Goal: Transaction & Acquisition: Purchase product/service

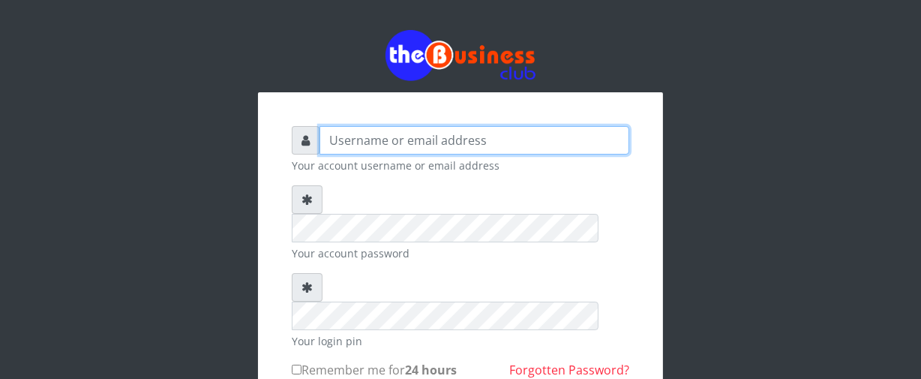
type input "Nacybaby"
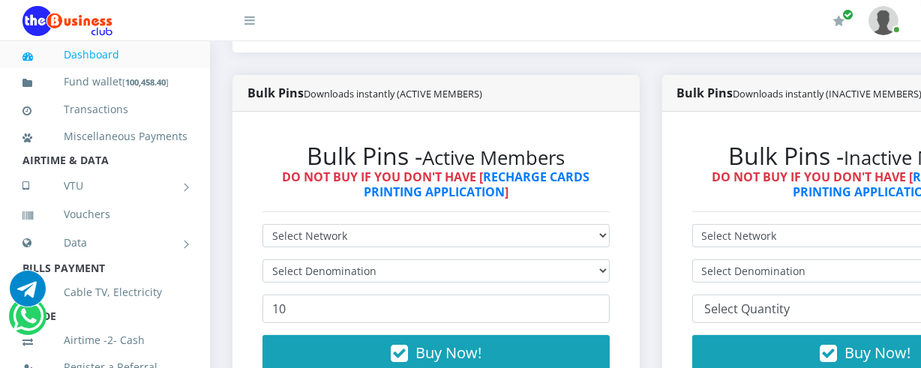
scroll to position [400, 0]
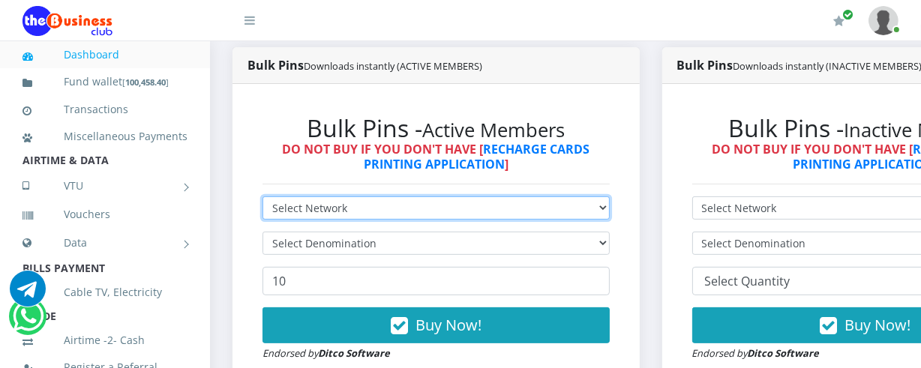
click at [610, 210] on select "Select Network MTN Globacom 9Mobile Airtel" at bounding box center [436, 208] width 347 height 23
select select "MTN"
click at [263, 198] on select "Select Network MTN Globacom 9Mobile Airtel" at bounding box center [436, 208] width 347 height 23
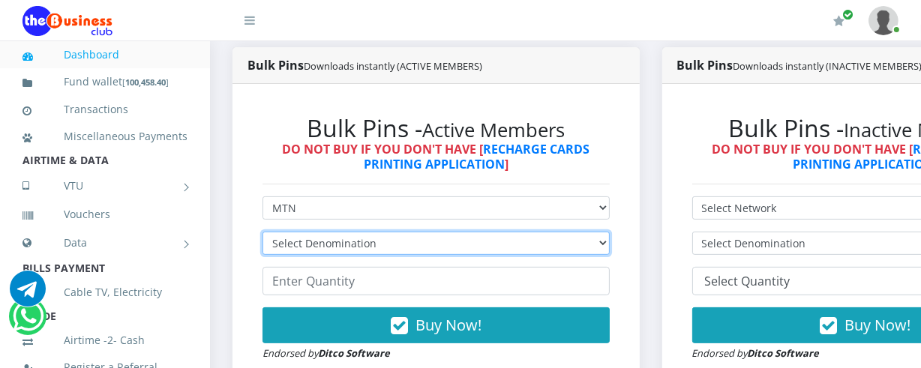
click at [606, 248] on select "Select Denomination MTN NGN100 - ₦96.94 MTN NGN200 - ₦193.88 MTN NGN400 - ₦387.…" at bounding box center [436, 243] width 347 height 23
click at [263, 233] on select "Select Denomination MTN NGN100 - ₦96.94 MTN NGN200 - ₦193.88 MTN NGN400 - ₦387.…" at bounding box center [436, 243] width 347 height 23
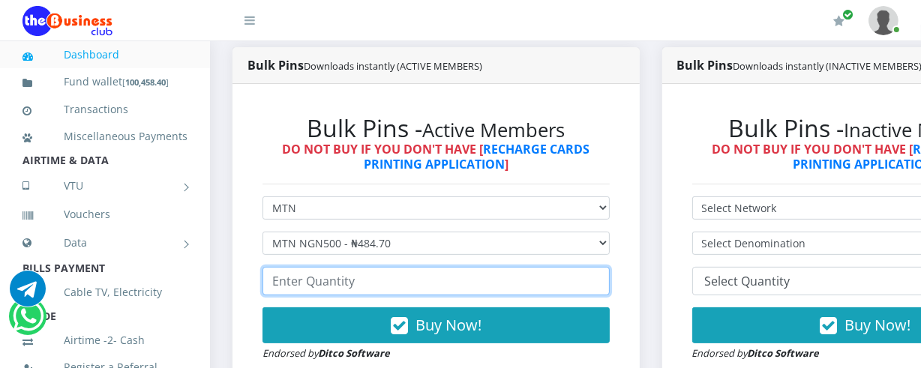
click at [275, 281] on input "number" at bounding box center [436, 281] width 347 height 29
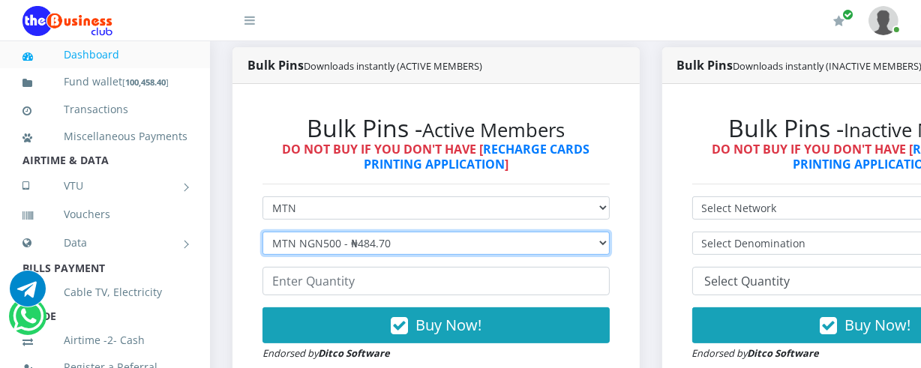
click at [610, 243] on select "Select Denomination MTN NGN100 - ₦96.94 MTN NGN200 - ₦193.88 MTN NGN400 - ₦387.…" at bounding box center [436, 243] width 347 height 23
select select "96.94-100"
click at [263, 233] on select "Select Denomination MTN NGN100 - ₦96.94 MTN NGN200 - ₦193.88 MTN NGN400 - ₦387.…" at bounding box center [436, 243] width 347 height 23
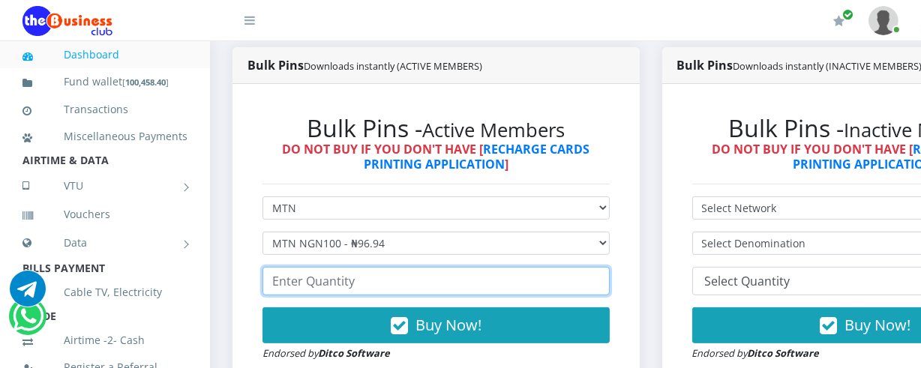
click at [270, 284] on input "number" at bounding box center [436, 281] width 347 height 29
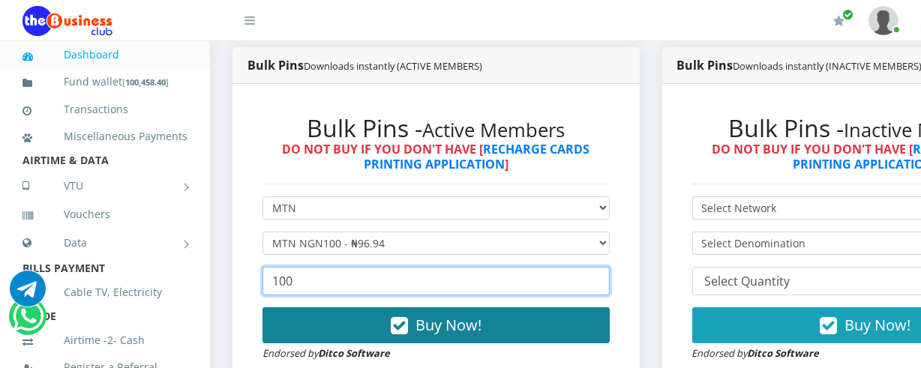
type input "100"
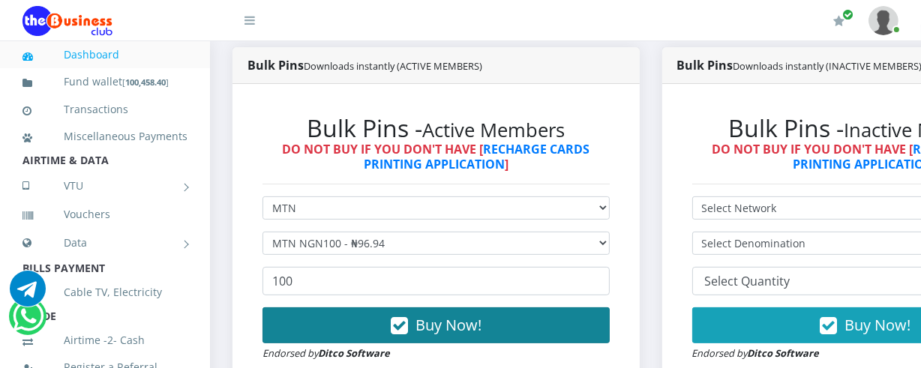
click at [443, 330] on span "Buy Now!" at bounding box center [449, 325] width 66 height 20
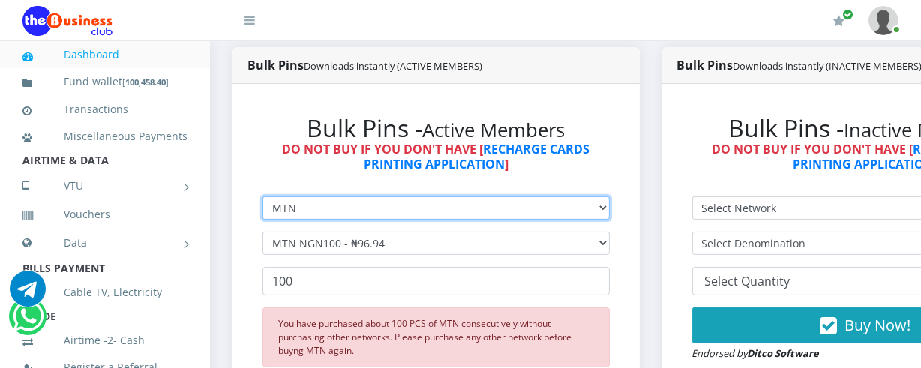
click at [610, 209] on select "Select Network MTN Globacom 9Mobile Airtel" at bounding box center [436, 208] width 347 height 23
select select "Glo"
click at [263, 198] on select "Select Network MTN Globacom 9Mobile Airtel" at bounding box center [436, 208] width 347 height 23
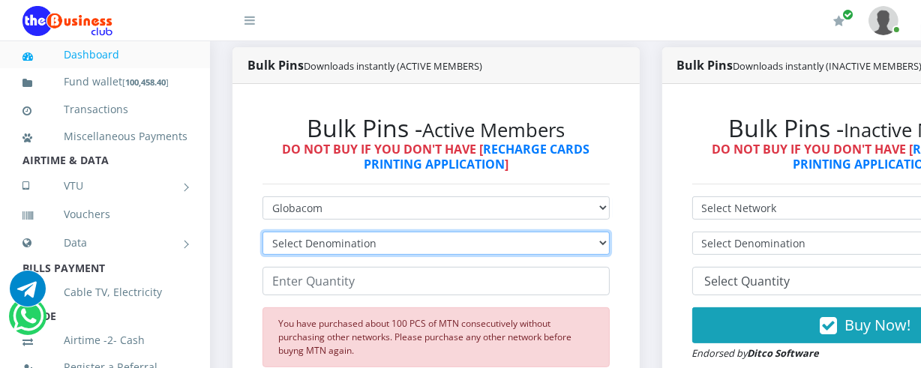
click at [610, 247] on select "Select Denomination Glo NGN100 - ₦96.45 Glo NGN200 - ₦192.90 Glo NGN500 - ₦482.…" at bounding box center [436, 243] width 347 height 23
select select "96.45-100"
click at [263, 233] on select "Select Denomination Glo NGN100 - ₦96.45 Glo NGN200 - ₦192.90 Glo NGN500 - ₦482.…" at bounding box center [436, 243] width 347 height 23
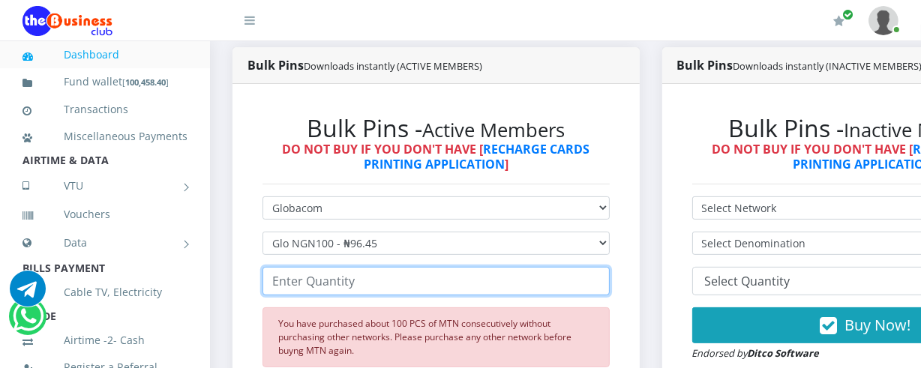
click at [274, 287] on input "number" at bounding box center [436, 281] width 347 height 29
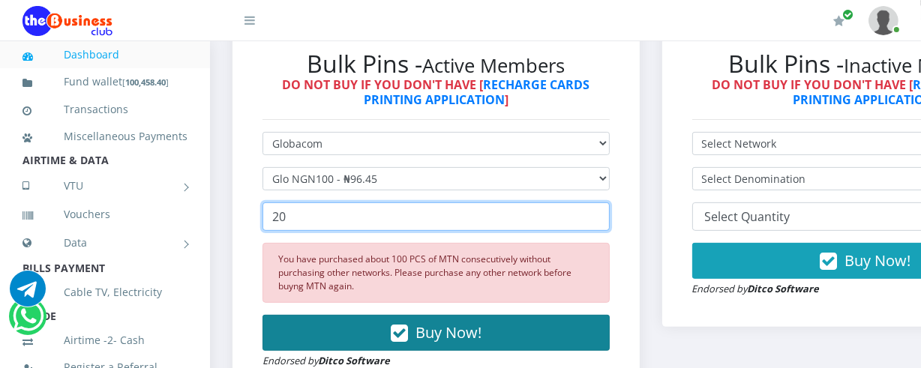
type input "20"
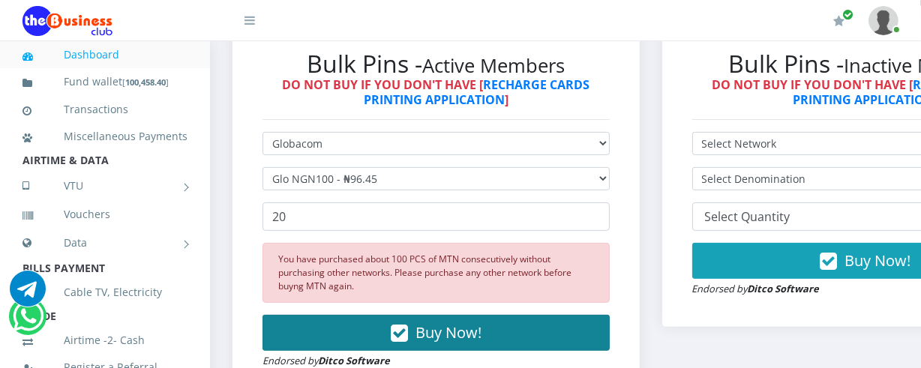
click at [467, 323] on span "Buy Now!" at bounding box center [449, 333] width 66 height 20
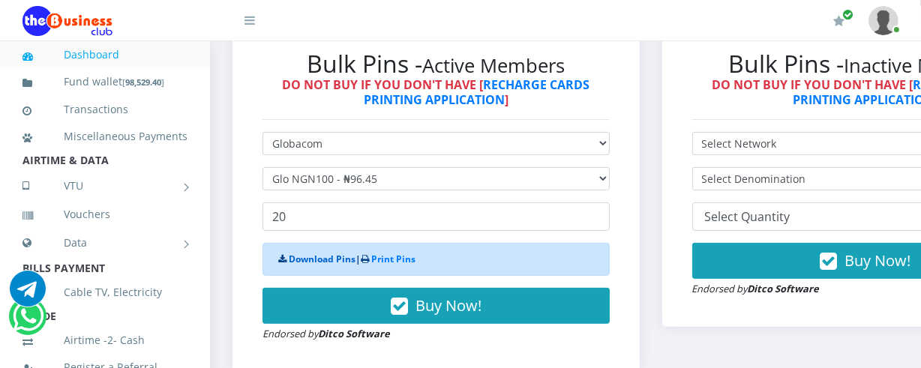
click at [340, 263] on link "Download Pins" at bounding box center [322, 259] width 67 height 13
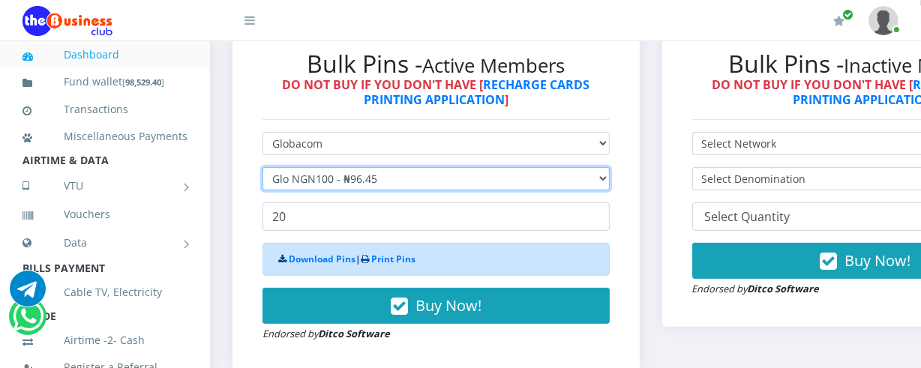
click at [610, 176] on select "Select Denomination Glo NGN100 - ₦96.45 Glo NGN200 - ₦192.90 Glo NGN500 - ₦482.…" at bounding box center [436, 178] width 347 height 23
select select "192.9-200"
click at [263, 170] on select "Select Denomination Glo NGN100 - ₦96.45 Glo NGN200 - ₦192.90 Glo NGN500 - ₦482.…" at bounding box center [436, 178] width 347 height 23
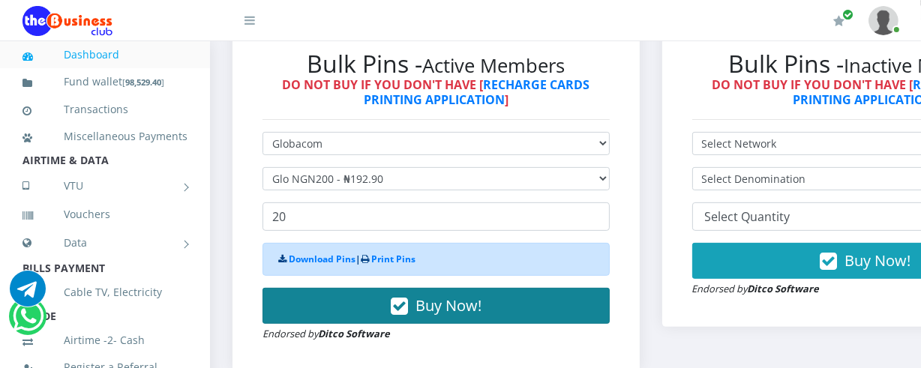
click at [453, 311] on span "Buy Now!" at bounding box center [449, 306] width 66 height 20
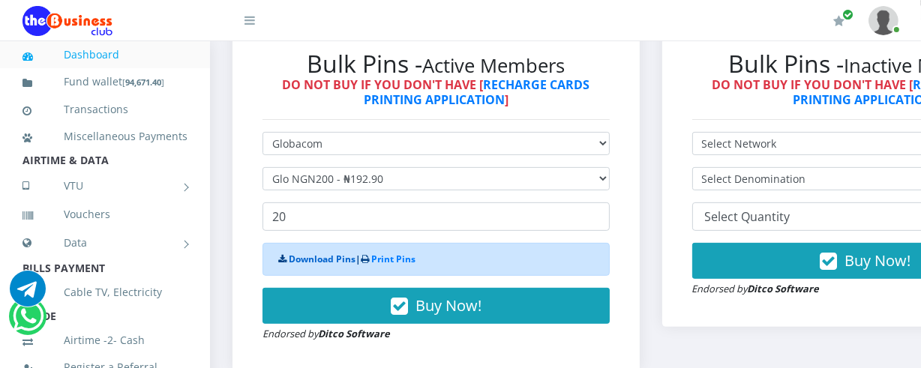
click at [333, 263] on link "Download Pins" at bounding box center [322, 259] width 67 height 13
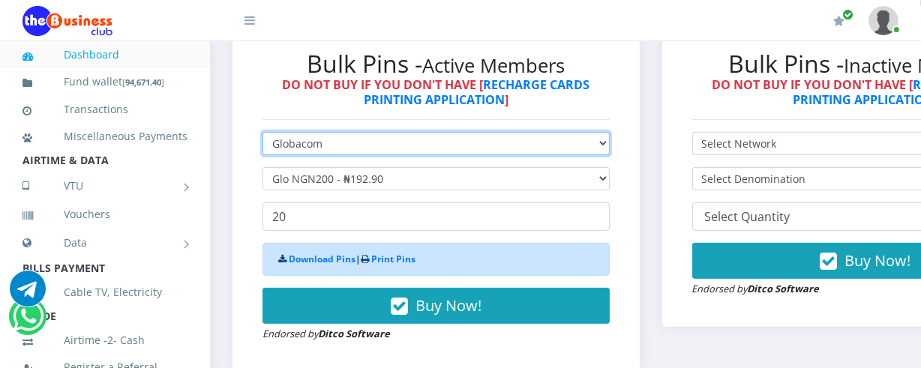
click at [610, 146] on select "Select Network MTN Globacom 9Mobile Airtel" at bounding box center [436, 143] width 347 height 23
select select "MTN"
click at [263, 134] on select "Select Network MTN Globacom 9Mobile Airtel" at bounding box center [436, 143] width 347 height 23
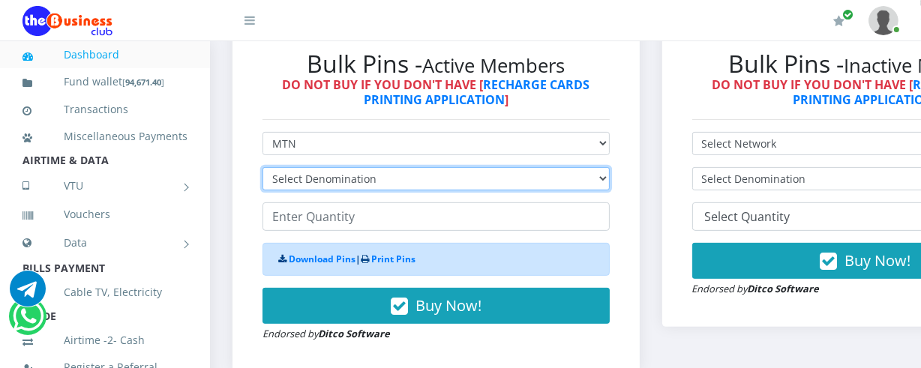
click at [610, 179] on select "Select Denomination MTN NGN100 - ₦96.94 MTN NGN200 - ₦193.88 MTN NGN400 - ₦387.…" at bounding box center [436, 178] width 347 height 23
select select "96.94-100"
click at [263, 170] on select "Select Denomination MTN NGN100 - ₦96.94 MTN NGN200 - ₦193.88 MTN NGN400 - ₦387.…" at bounding box center [436, 178] width 347 height 23
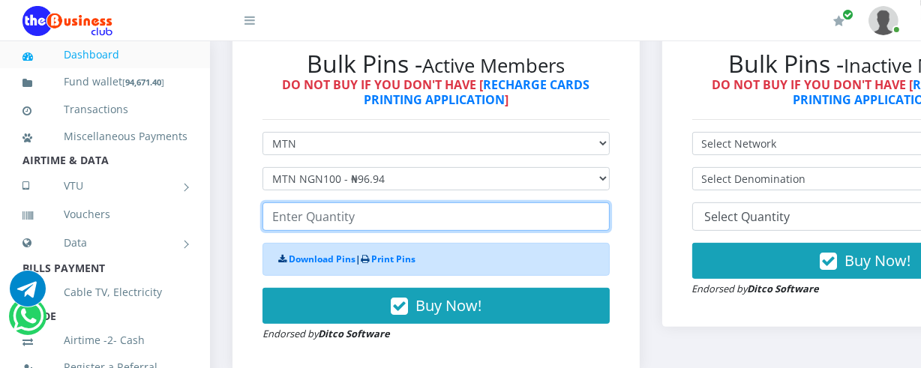
click at [272, 224] on input "number" at bounding box center [436, 217] width 347 height 29
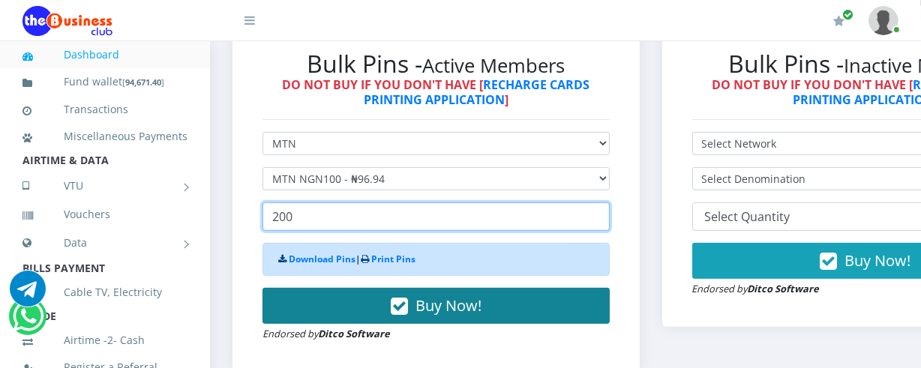
type input "200"
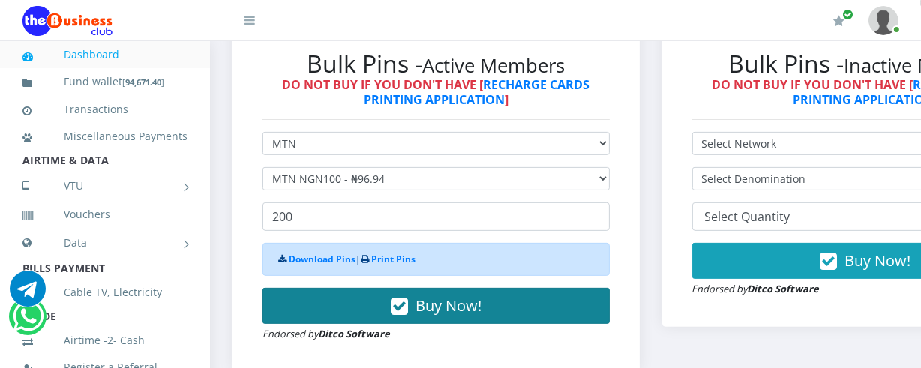
click at [449, 307] on span "Buy Now!" at bounding box center [449, 306] width 66 height 20
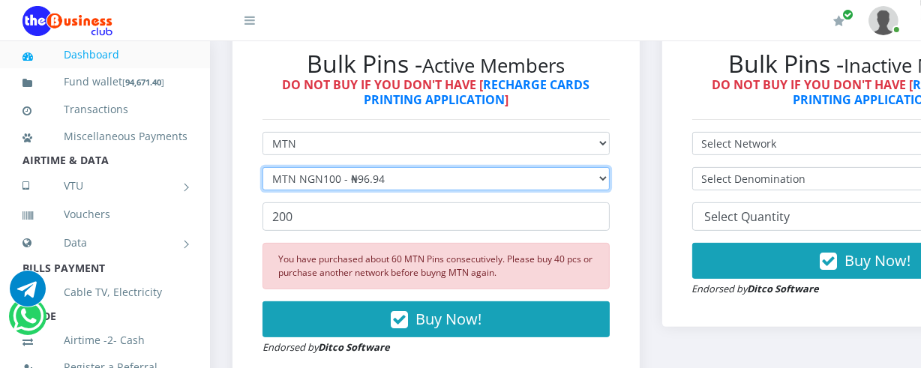
click at [610, 184] on select "Select Denomination MTN NGN100 - ₦96.94 MTN NGN200 - ₦193.88 MTN NGN400 - ₦387.…" at bounding box center [436, 178] width 347 height 23
select select "193.88-200"
click at [263, 170] on select "Select Denomination MTN NGN100 - ₦96.94 MTN NGN200 - ₦193.88 MTN NGN400 - ₦387.…" at bounding box center [436, 178] width 347 height 23
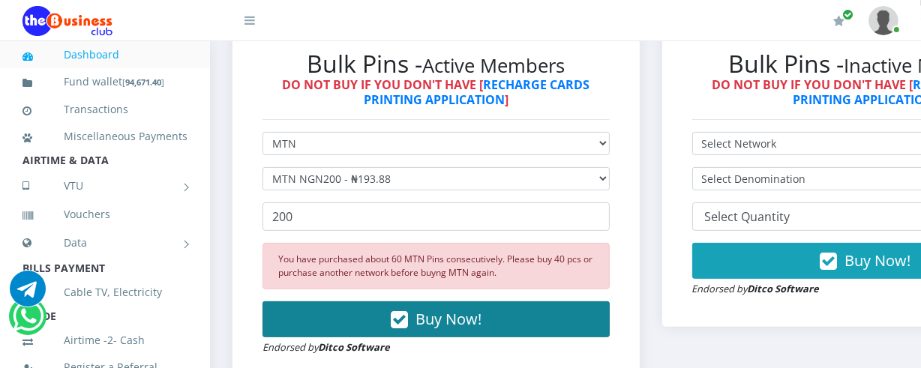
click at [464, 322] on span "Buy Now!" at bounding box center [449, 319] width 66 height 20
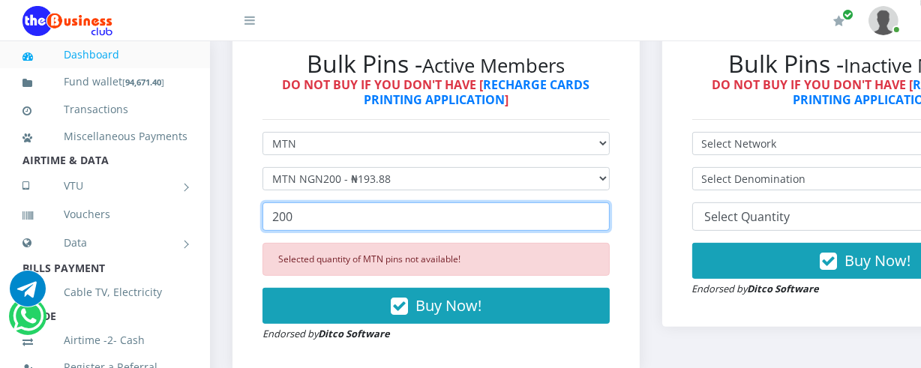
click at [296, 221] on input "200" at bounding box center [436, 217] width 347 height 29
type input "2"
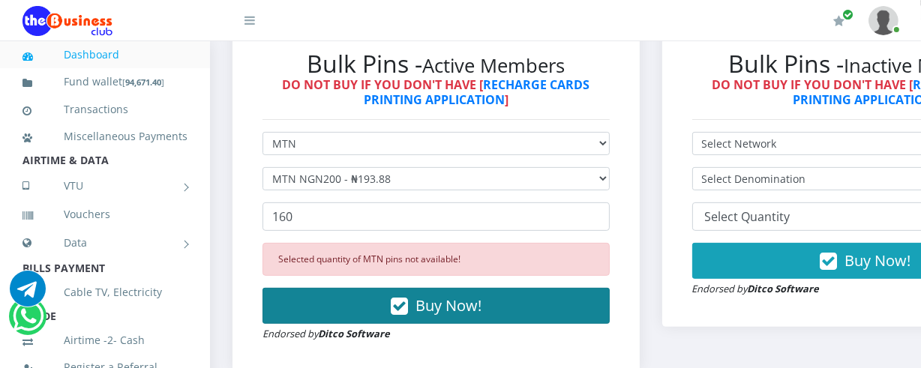
click at [428, 305] on span "Buy Now!" at bounding box center [449, 306] width 66 height 20
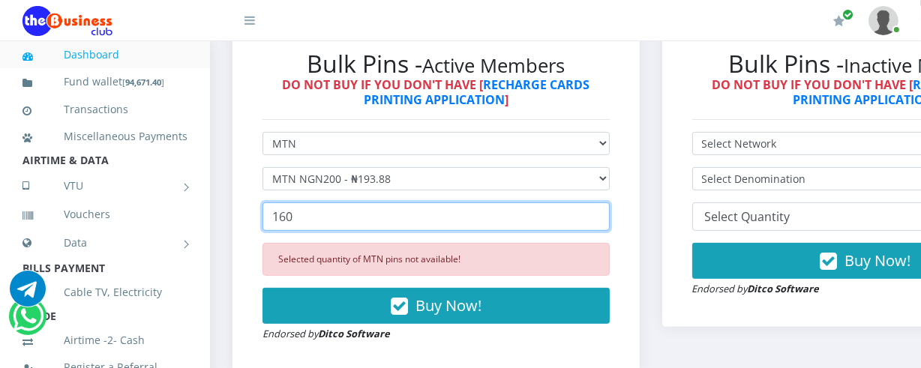
click at [296, 218] on input "160" at bounding box center [436, 217] width 347 height 29
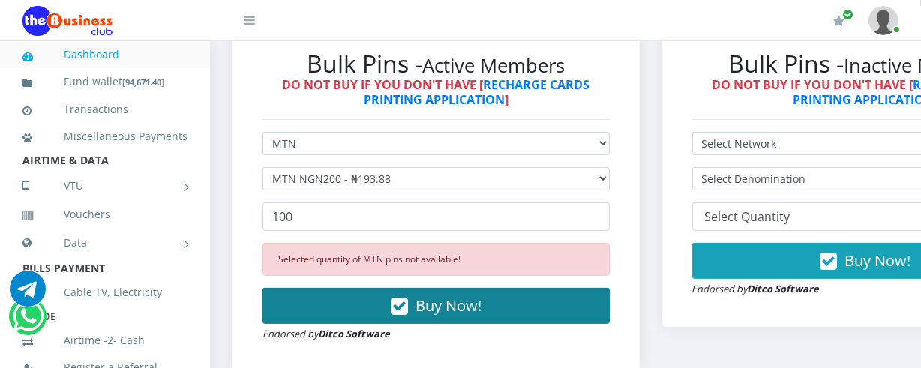
click at [444, 311] on span "Buy Now!" at bounding box center [449, 306] width 66 height 20
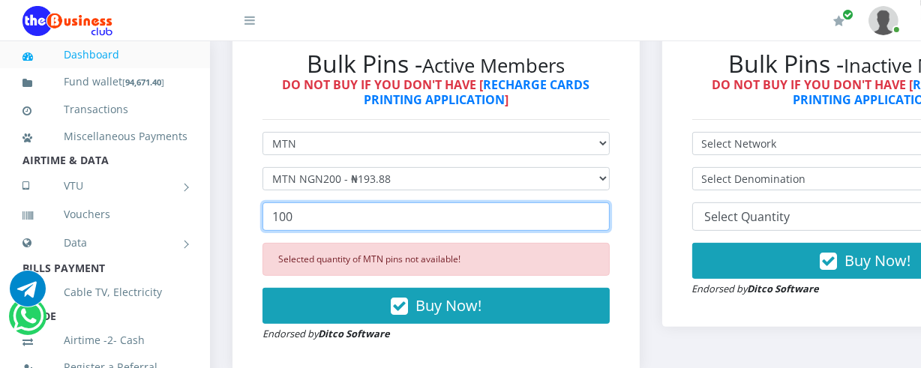
click at [295, 224] on input "100" at bounding box center [436, 217] width 347 height 29
type input "1"
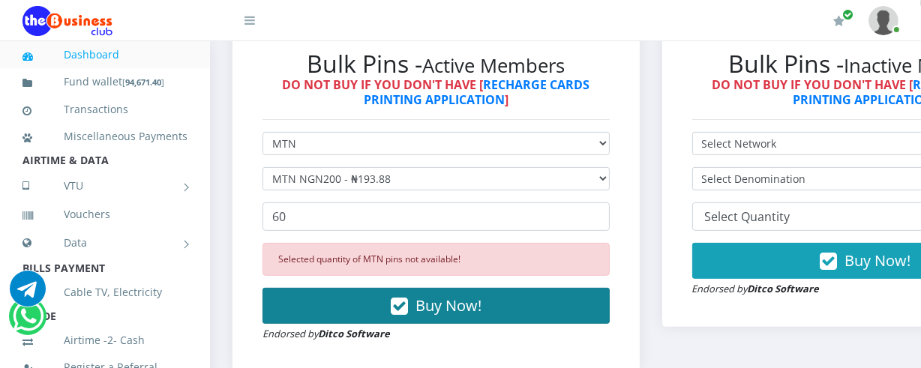
click at [448, 305] on span "Buy Now!" at bounding box center [449, 306] width 66 height 20
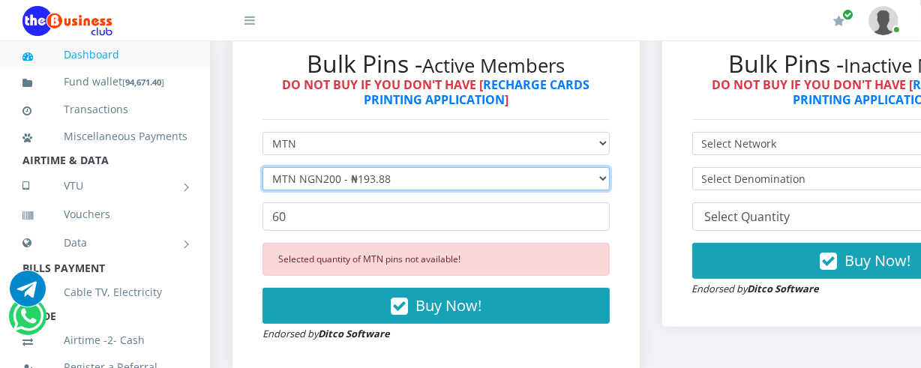
click at [610, 180] on select "Select Denomination MTN NGN100 - ₦96.94 MTN NGN200 - ₦193.88 MTN NGN400 - ₦387.…" at bounding box center [436, 178] width 347 height 23
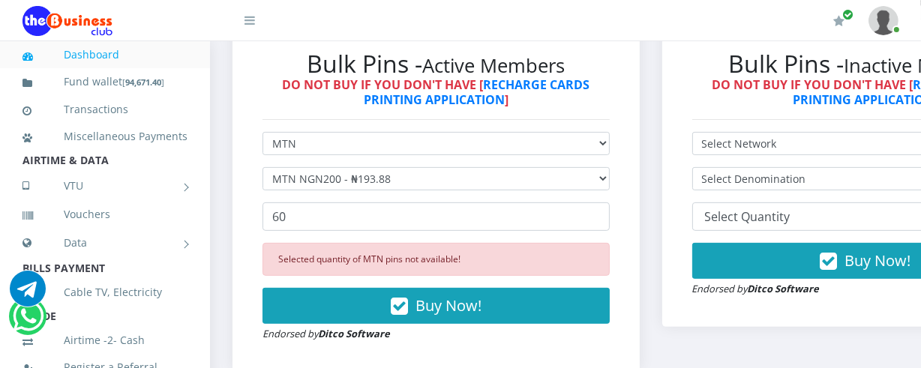
click at [651, 195] on div "Bulk Pins Downloads instantly (ACTIVE MEMBERS) Bulk Pins - Active Members DO NO…" at bounding box center [436, 189] width 430 height 412
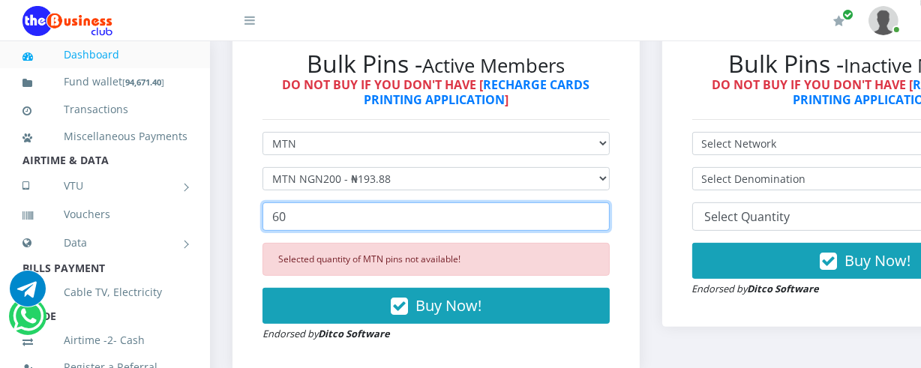
click at [287, 221] on input "60" at bounding box center [436, 217] width 347 height 29
type input "6"
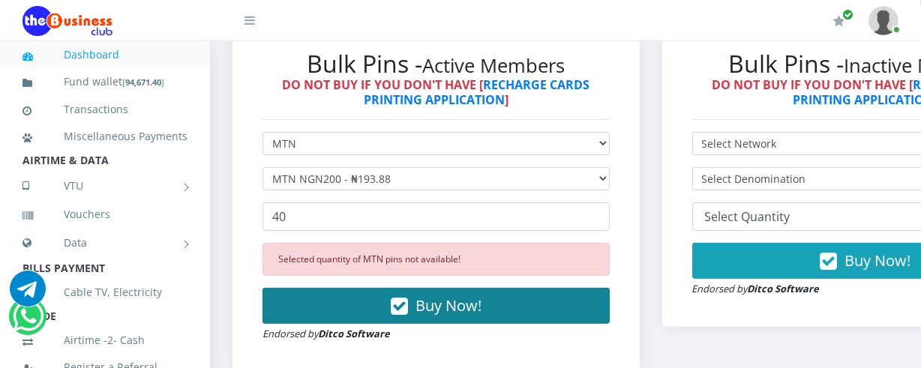
click at [430, 308] on span "Buy Now!" at bounding box center [449, 306] width 66 height 20
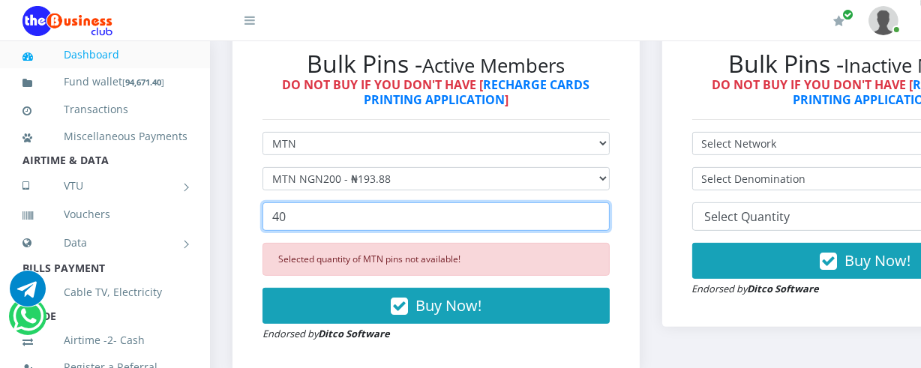
click at [293, 218] on input "40" at bounding box center [436, 217] width 347 height 29
type input "4"
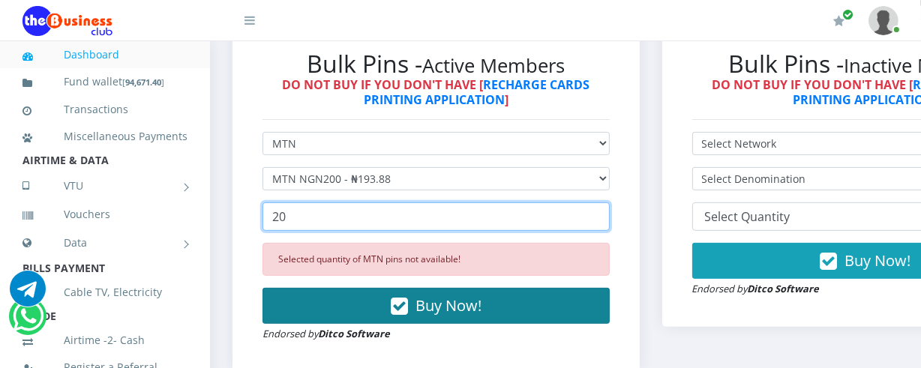
type input "20"
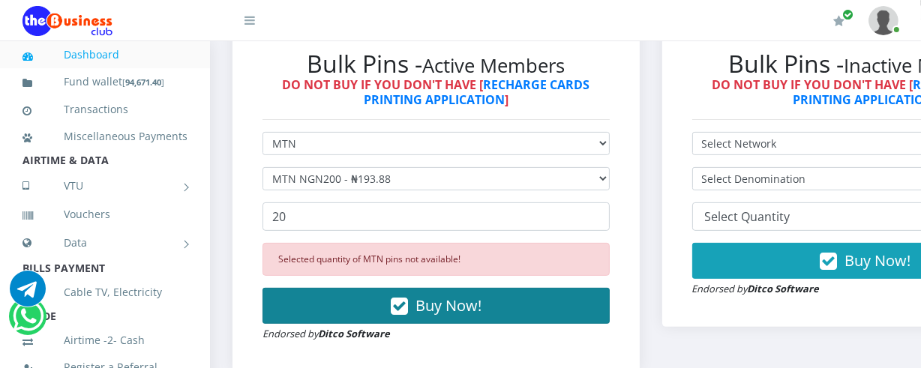
click at [428, 308] on span "Buy Now!" at bounding box center [449, 306] width 66 height 20
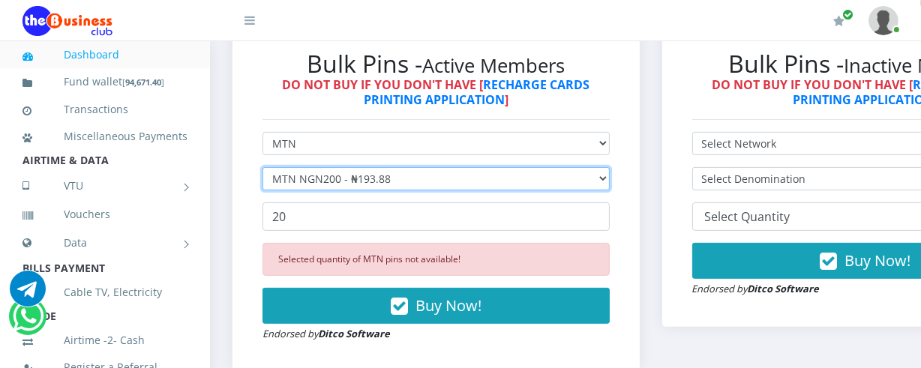
click at [610, 180] on select "Select Denomination MTN NGN100 - ₦96.94 MTN NGN200 - ₦193.88 MTN NGN400 - ₦387.…" at bounding box center [436, 178] width 347 height 23
select select "96.94-100"
click at [263, 170] on select "Select Denomination MTN NGN100 - ₦96.94 MTN NGN200 - ₦193.88 MTN NGN400 - ₦387.…" at bounding box center [436, 178] width 347 height 23
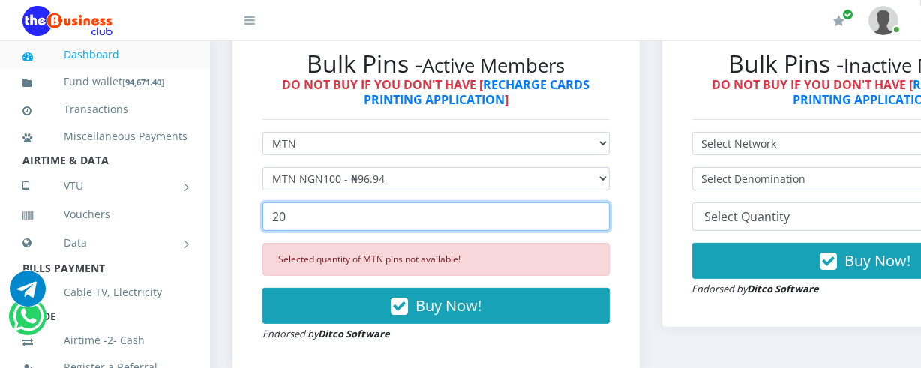
click at [295, 218] on input "20" at bounding box center [436, 217] width 347 height 29
type input "2"
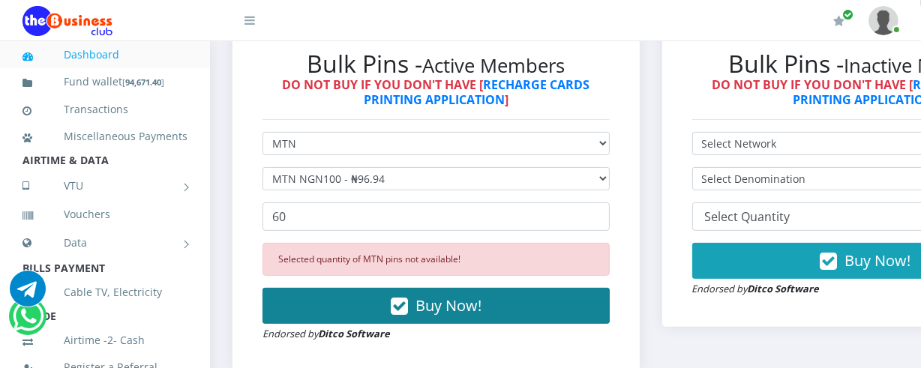
click at [427, 308] on span "Buy Now!" at bounding box center [449, 306] width 66 height 20
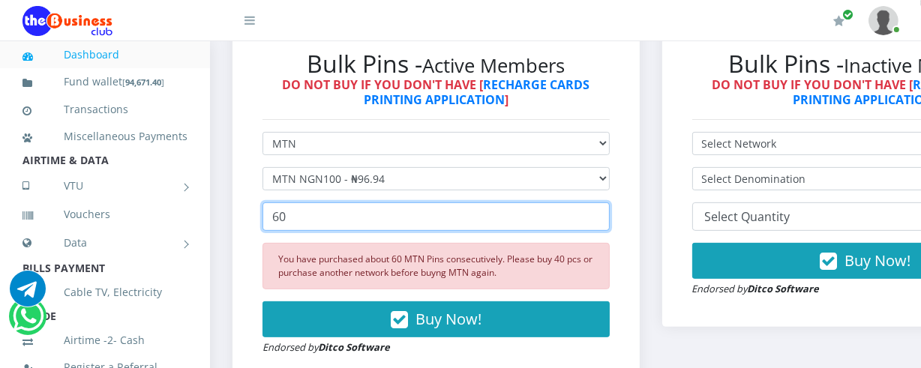
click at [289, 218] on input "60" at bounding box center [436, 217] width 347 height 29
type input "6"
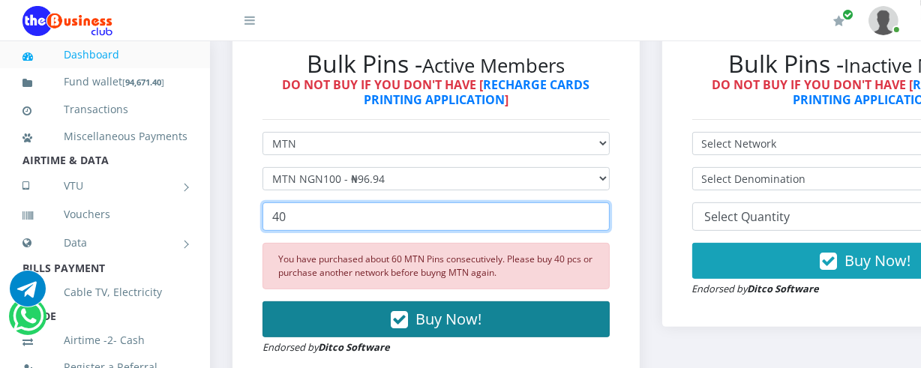
type input "40"
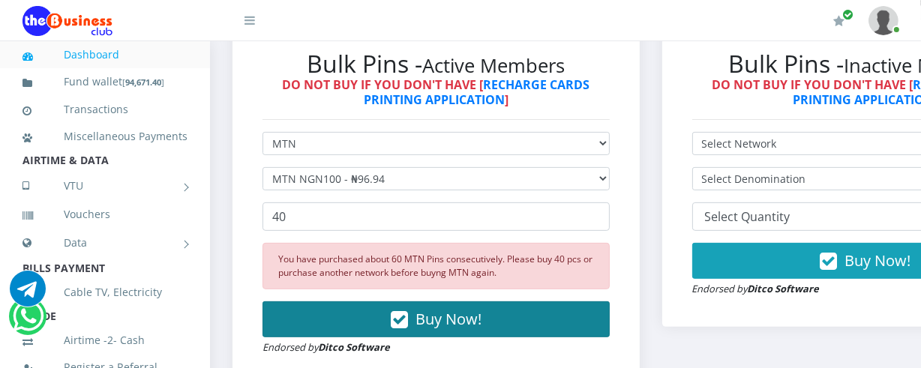
click at [445, 321] on span "Buy Now!" at bounding box center [449, 319] width 66 height 20
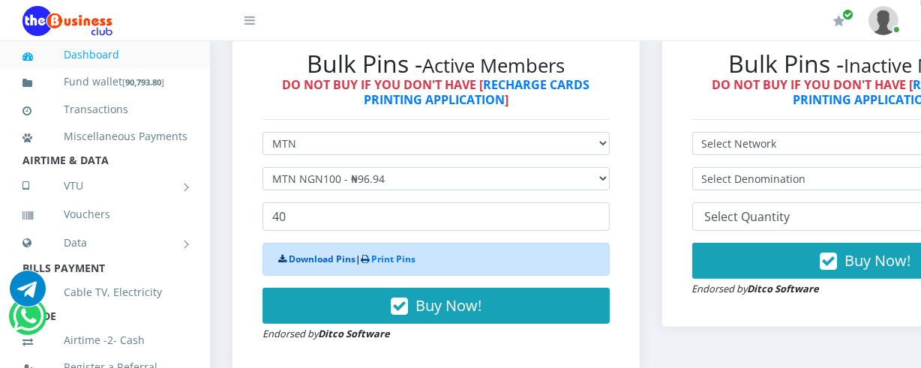
click at [329, 261] on link "Download Pins" at bounding box center [322, 259] width 67 height 13
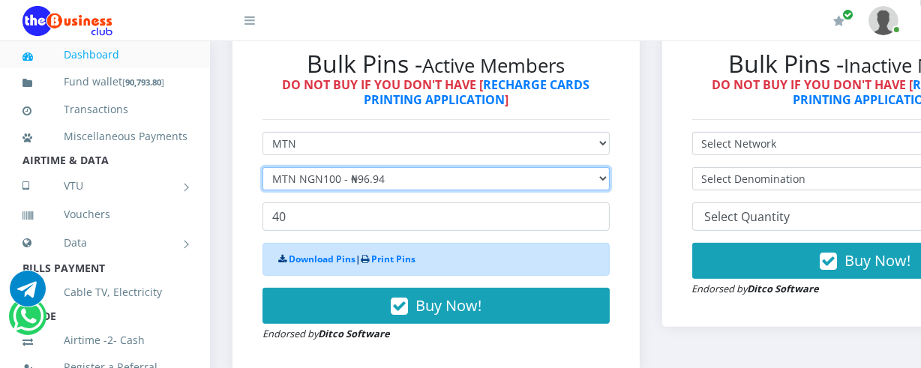
click at [609, 184] on select "Select Denomination MTN NGN100 - ₦96.94 MTN NGN200 - ₦193.88 MTN NGN400 - ₦387.…" at bounding box center [436, 178] width 347 height 23
select select "484.7-500"
click at [263, 170] on select "Select Denomination MTN NGN100 - ₦96.94 MTN NGN200 - ₦193.88 MTN NGN400 - ₦387.…" at bounding box center [436, 178] width 347 height 23
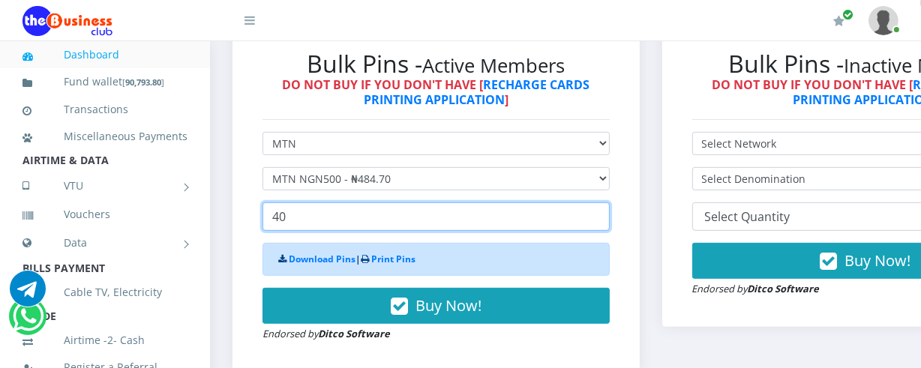
click at [293, 218] on input "40" at bounding box center [436, 217] width 347 height 29
type input "4"
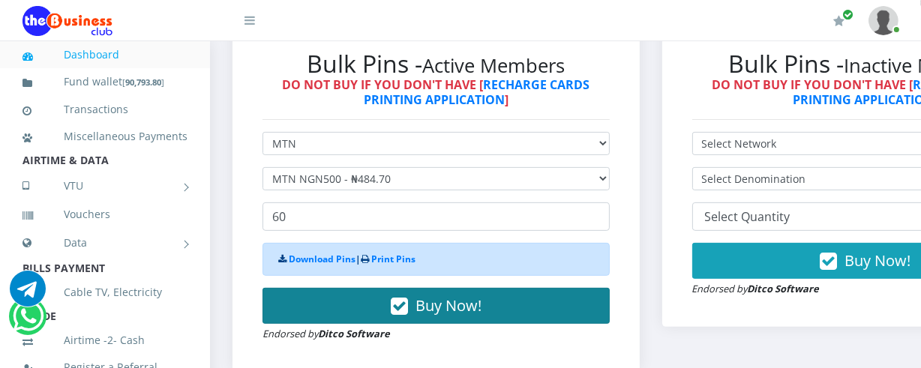
click at [453, 311] on span "Buy Now!" at bounding box center [449, 306] width 66 height 20
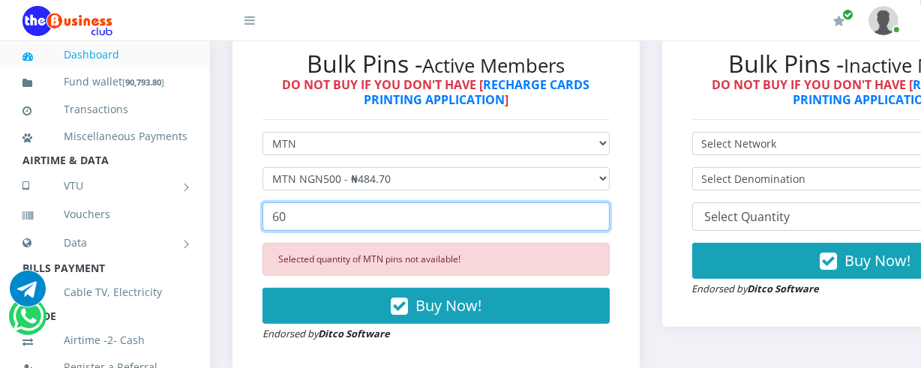
click at [291, 222] on input "60" at bounding box center [436, 217] width 347 height 29
type input "6"
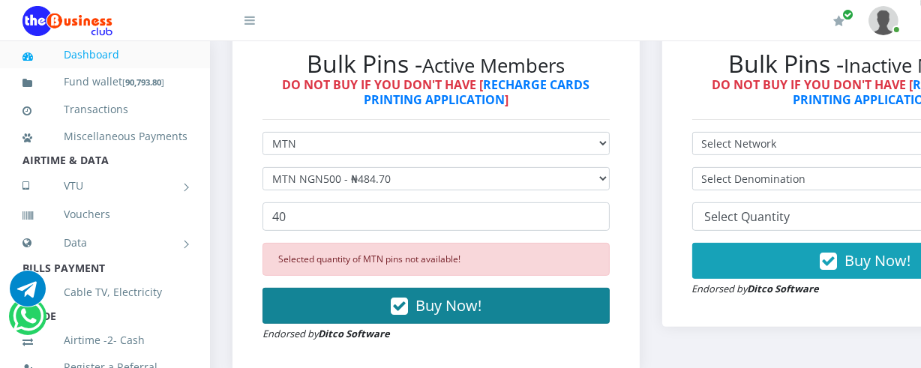
click at [443, 311] on span "Buy Now!" at bounding box center [449, 306] width 66 height 20
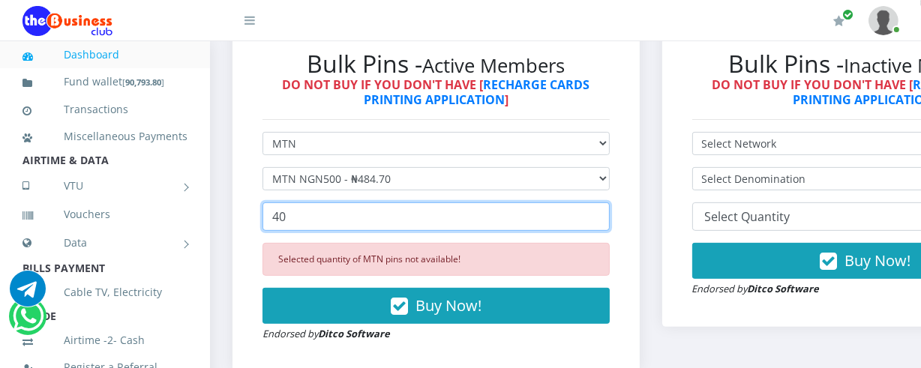
click at [296, 223] on input "40" at bounding box center [436, 217] width 347 height 29
type input "4"
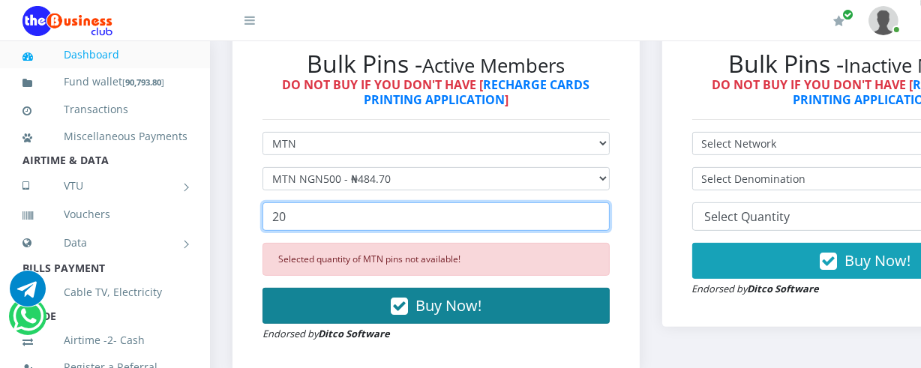
type input "20"
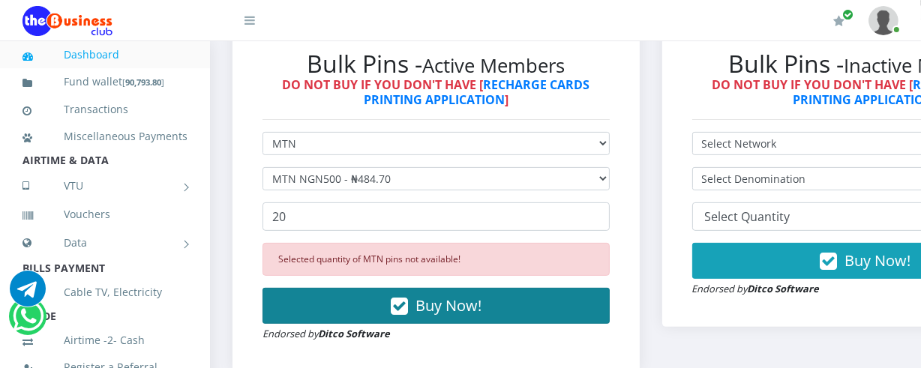
click at [416, 310] on button "Buy Now!" at bounding box center [436, 306] width 347 height 36
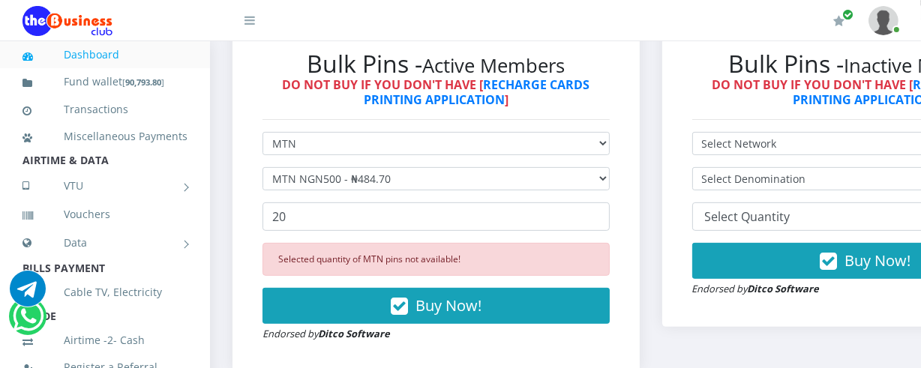
click at [119, 53] on link "Dashboard" at bounding box center [105, 55] width 165 height 35
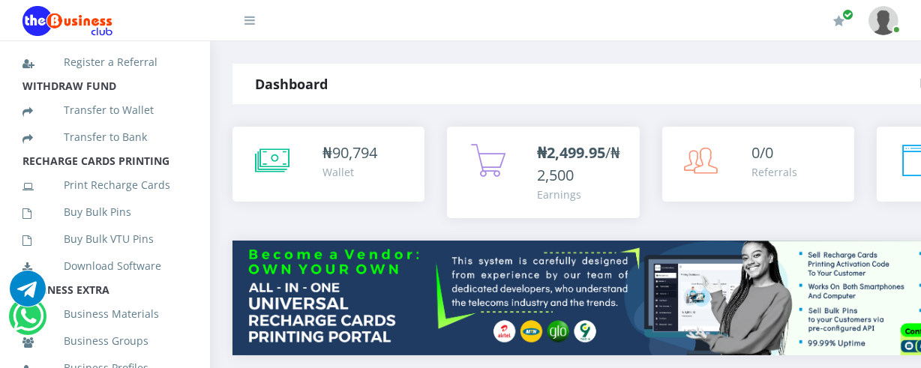
scroll to position [293, 0]
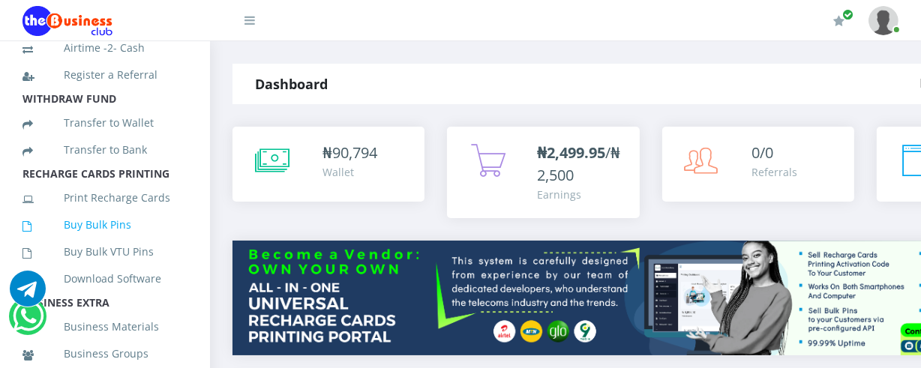
click at [111, 242] on link "Buy Bulk Pins" at bounding box center [105, 225] width 165 height 35
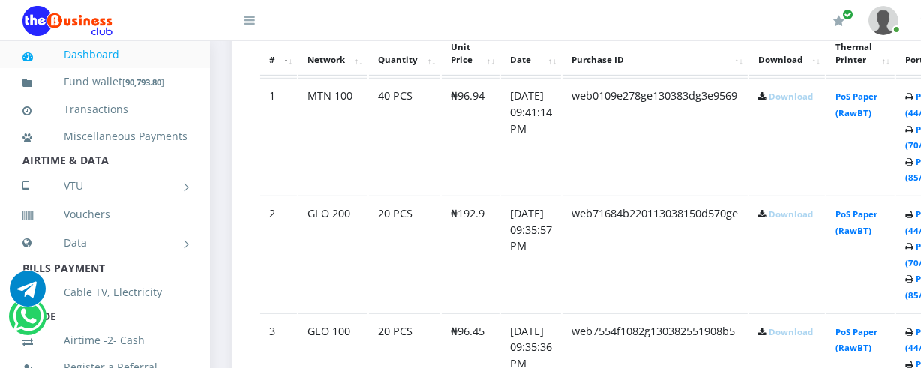
scroll to position [885, 0]
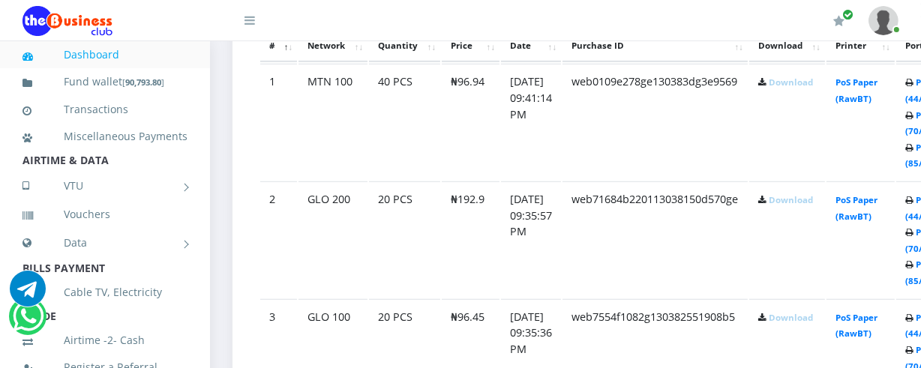
click at [797, 80] on link "Download" at bounding box center [791, 82] width 44 height 11
click at [793, 199] on link "Download" at bounding box center [791, 199] width 44 height 11
click at [795, 320] on link "Download" at bounding box center [791, 317] width 44 height 11
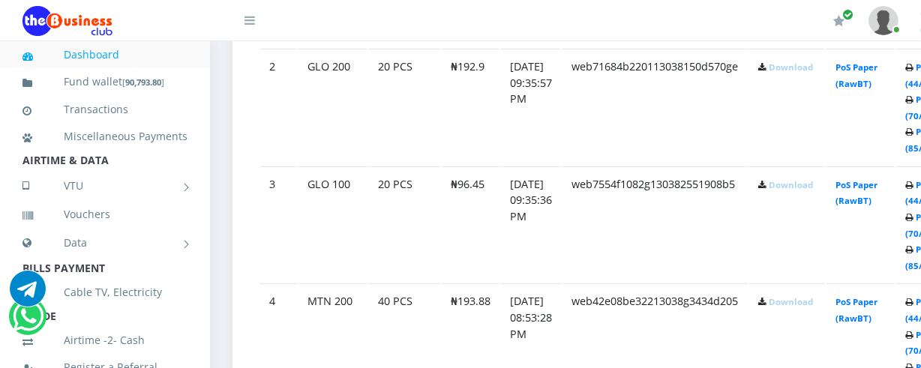
scroll to position [1032, 0]
